Goal: Task Accomplishment & Management: Use online tool/utility

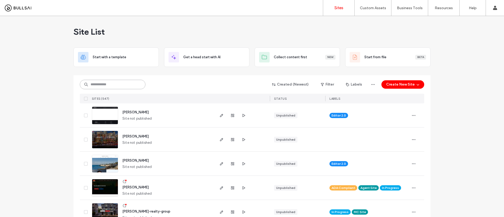
click at [107, 84] on input at bounding box center [113, 84] width 66 height 9
type input "**********"
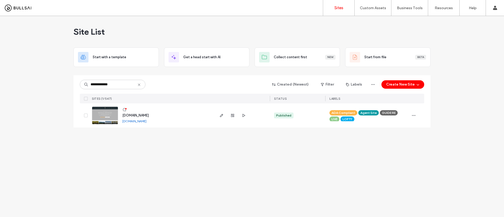
click at [149, 116] on span "www.nicolespencerhomes.com" at bounding box center [135, 115] width 26 height 4
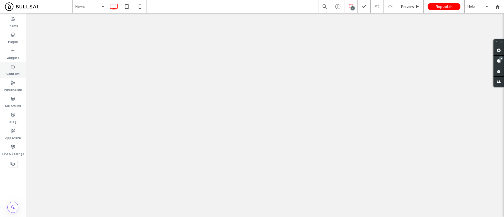
click at [15, 72] on label "Content" at bounding box center [12, 72] width 13 height 7
click at [13, 70] on label "Content" at bounding box center [12, 72] width 13 height 7
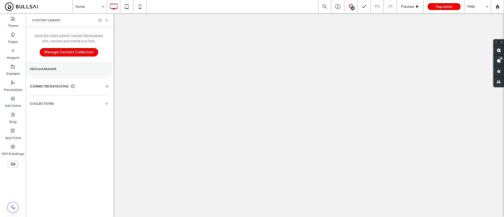
click at [55, 70] on label "Media Manager" at bounding box center [69, 69] width 78 height 4
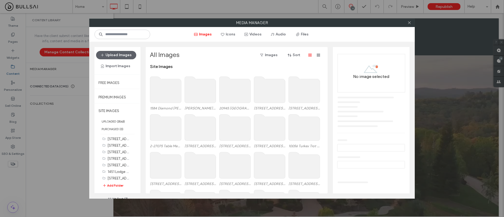
scroll to position [40, 0]
click at [120, 198] on button "All Alt Text" at bounding box center [117, 199] width 27 height 6
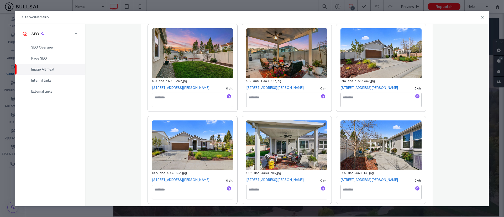
scroll to position [393, 0]
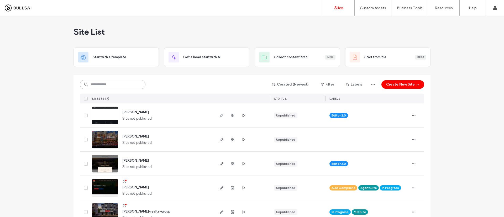
click at [108, 86] on input at bounding box center [113, 84] width 66 height 9
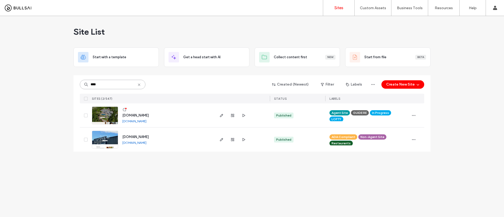
type input "****"
click at [135, 115] on span "www.imansir.com" at bounding box center [135, 115] width 26 height 4
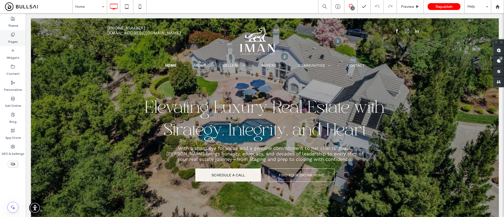
click at [12, 37] on label "Pages" at bounding box center [13, 40] width 10 height 7
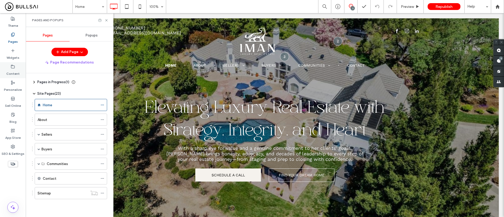
click at [17, 67] on div "Content" at bounding box center [13, 70] width 26 height 16
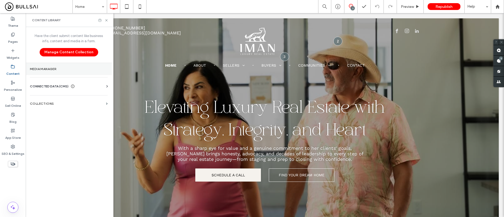
click at [67, 66] on section "Media Manager" at bounding box center [69, 69] width 86 height 12
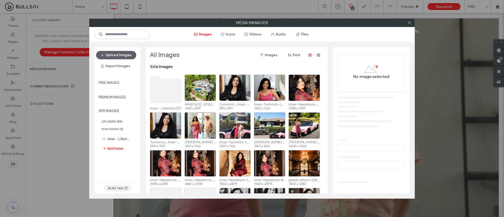
click at [118, 186] on button "All Alt Text" at bounding box center [117, 188] width 27 height 6
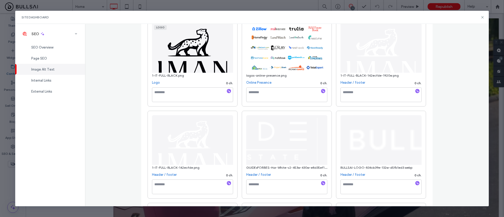
scroll to position [118, 0]
